Goal: Information Seeking & Learning: Learn about a topic

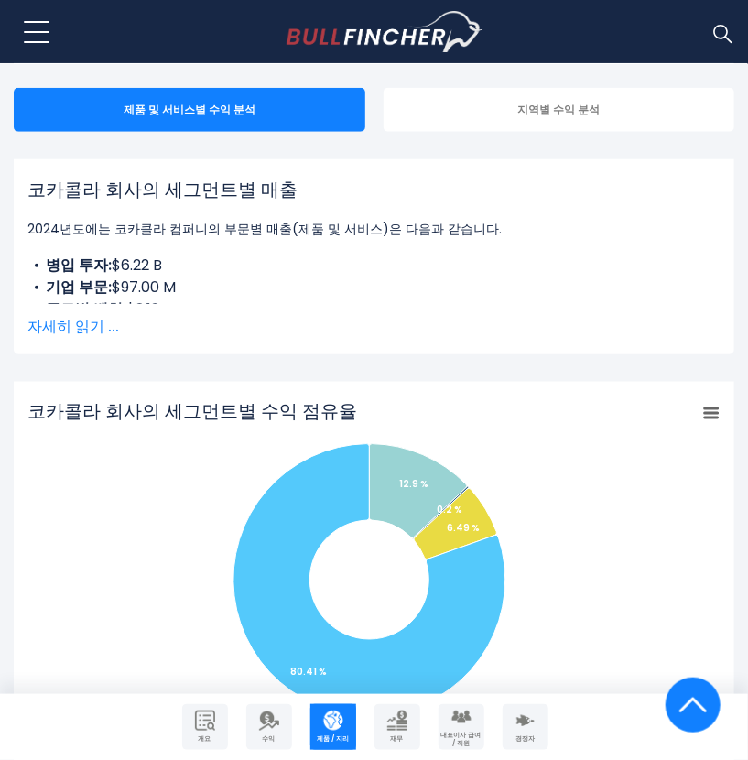
scroll to position [397, 0]
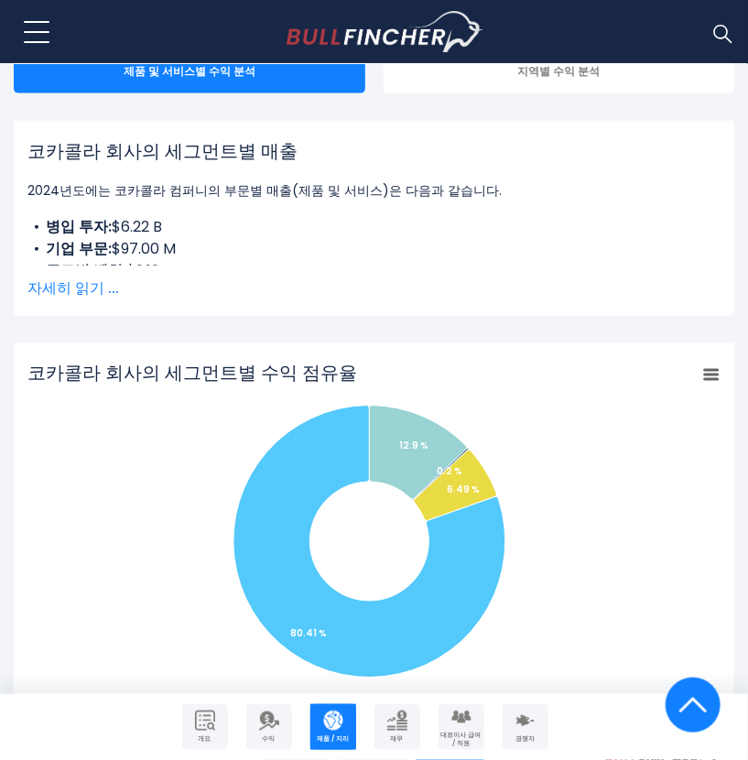
click at [84, 277] on span "자세히 읽기 ..." at bounding box center [373, 288] width 693 height 22
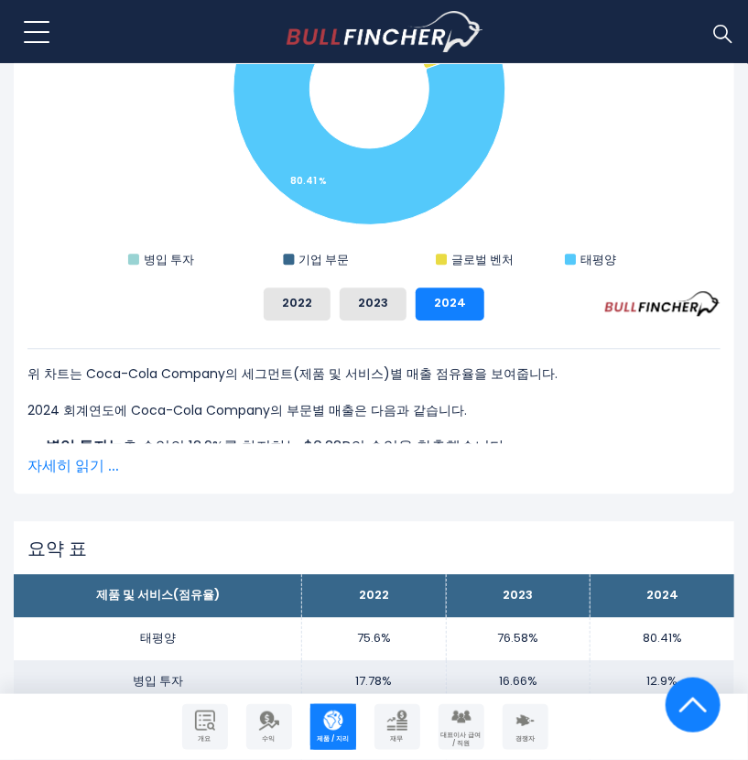
scroll to position [1035, 0]
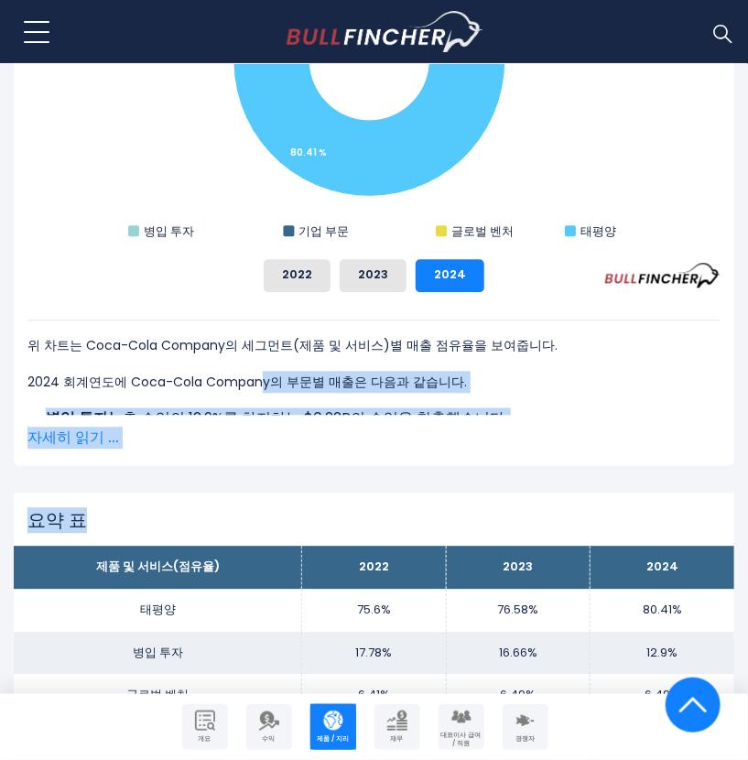
drag, startPoint x: 256, startPoint y: 366, endPoint x: 401, endPoint y: 496, distance: 194.5
drag, startPoint x: 401, startPoint y: 496, endPoint x: 368, endPoint y: 478, distance: 37.7
click at [83, 431] on span "자세히 읽기 ..." at bounding box center [373, 438] width 693 height 22
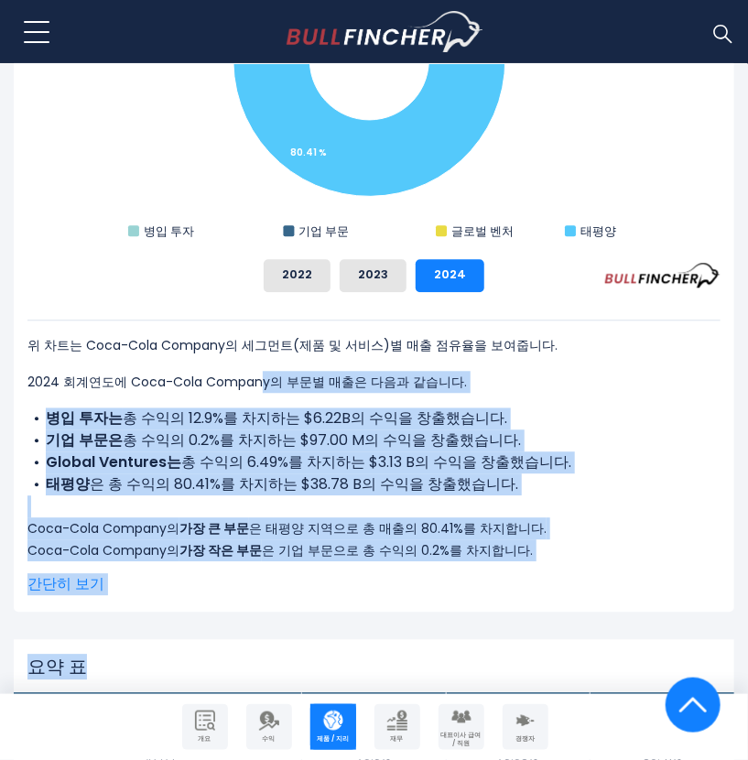
click at [577, 397] on div "위 차트는 Coca-Cola Company의 세그먼트(제품 및 서비스)별 매출 점유율을 보여줍니다. 2024 회계연도에 Coca-Cola Co…" at bounding box center [373, 441] width 693 height 242
click at [577, 407] on li "병입 투자는 총 수익의 12.9%를 차지하는 $6.22B의 수익을 창출했습니다." at bounding box center [373, 418] width 693 height 22
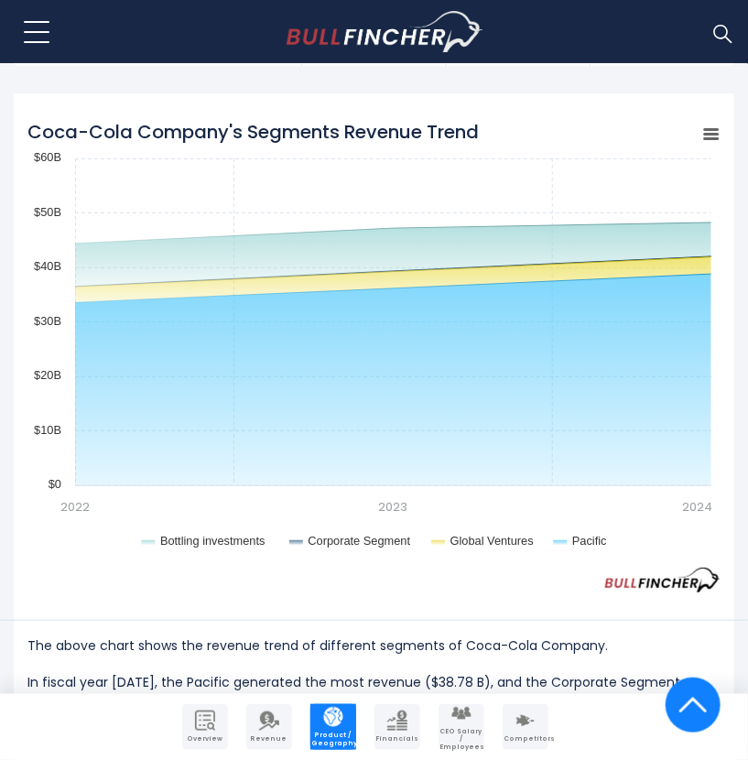
scroll to position [1910, 0]
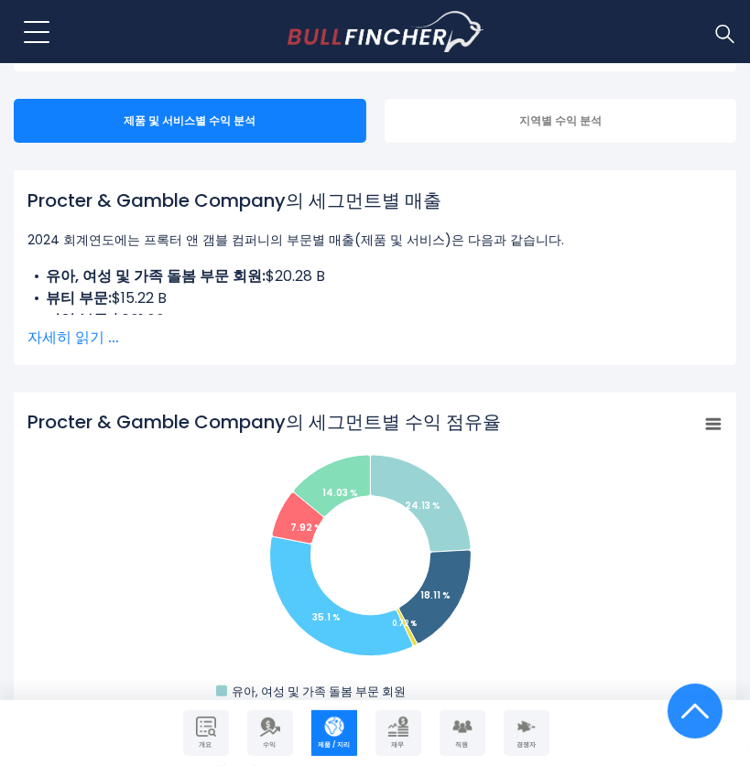
scroll to position [238, 0]
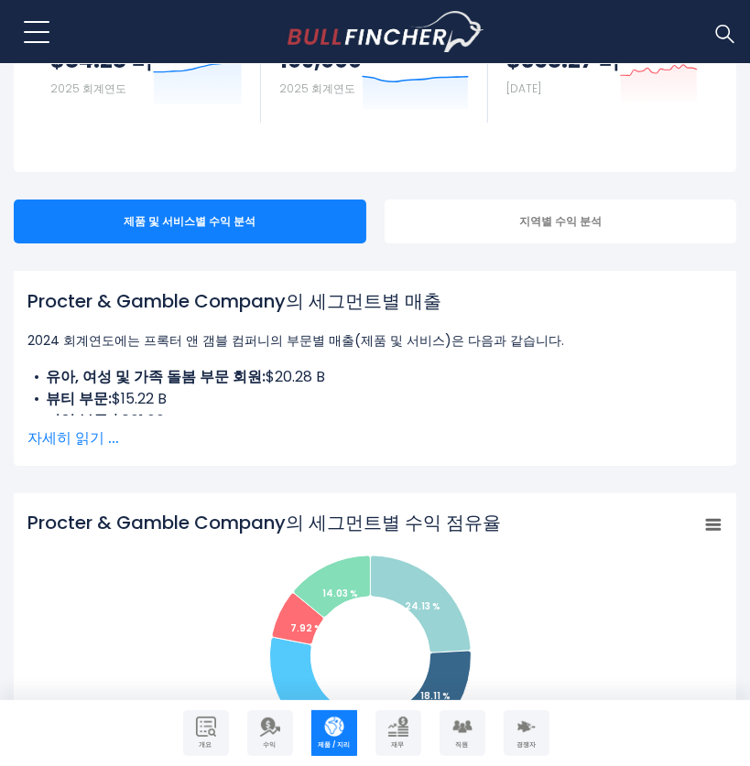
click at [71, 440] on span "자세히 읽기 ..." at bounding box center [374, 439] width 695 height 22
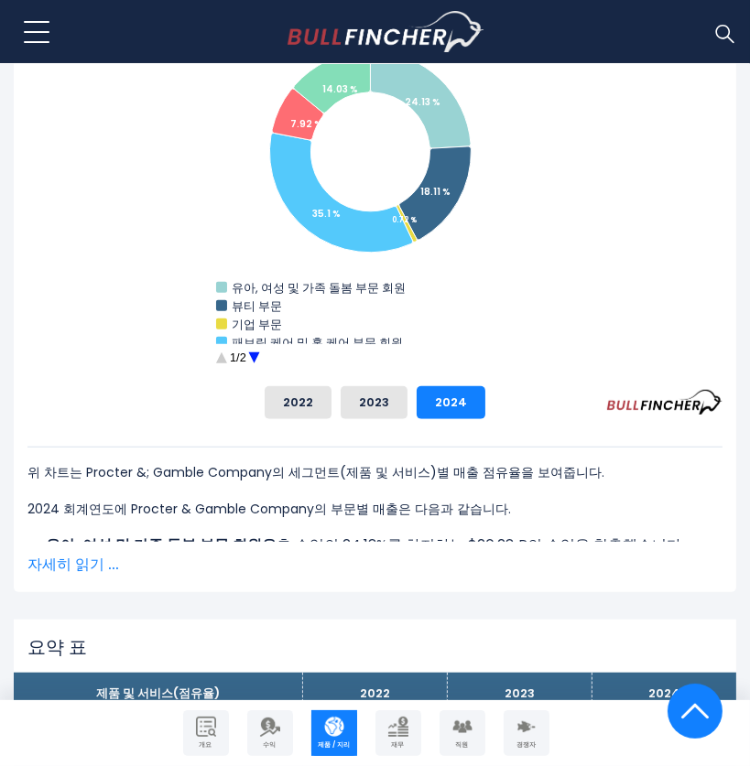
scroll to position [1114, 0]
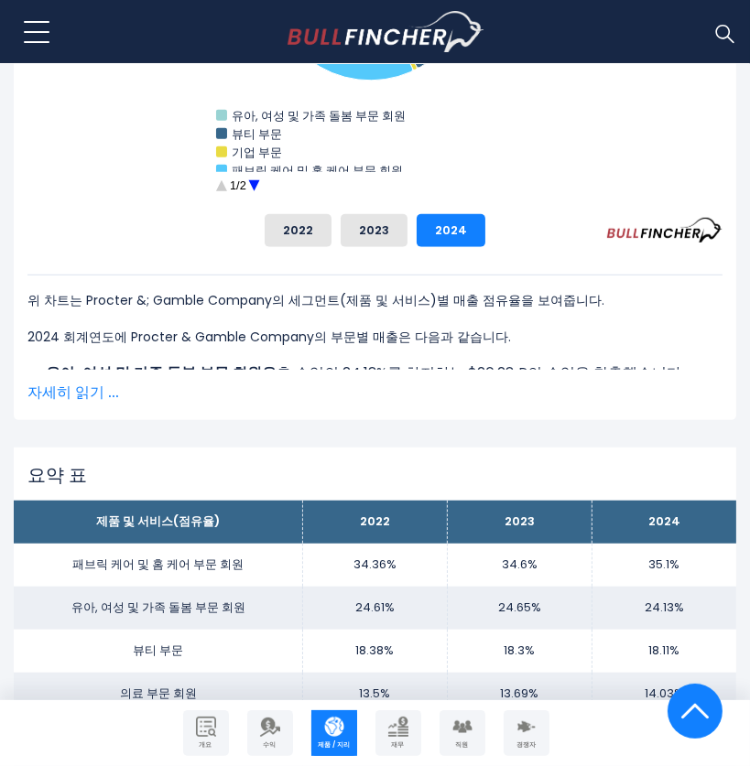
click at [67, 394] on span "자세히 읽기 ..." at bounding box center [374, 393] width 695 height 22
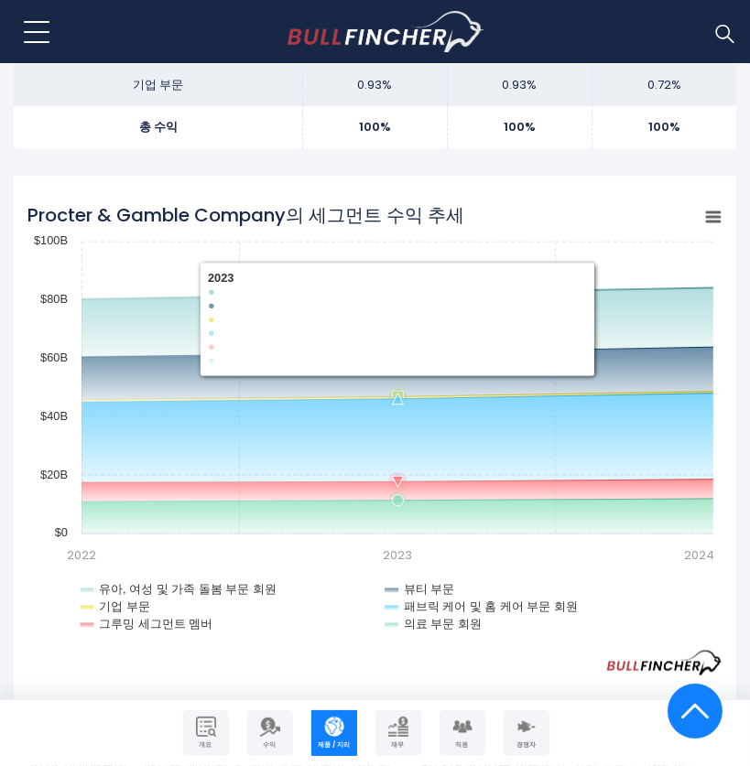
scroll to position [2149, 0]
